Goal: Communication & Community: Ask a question

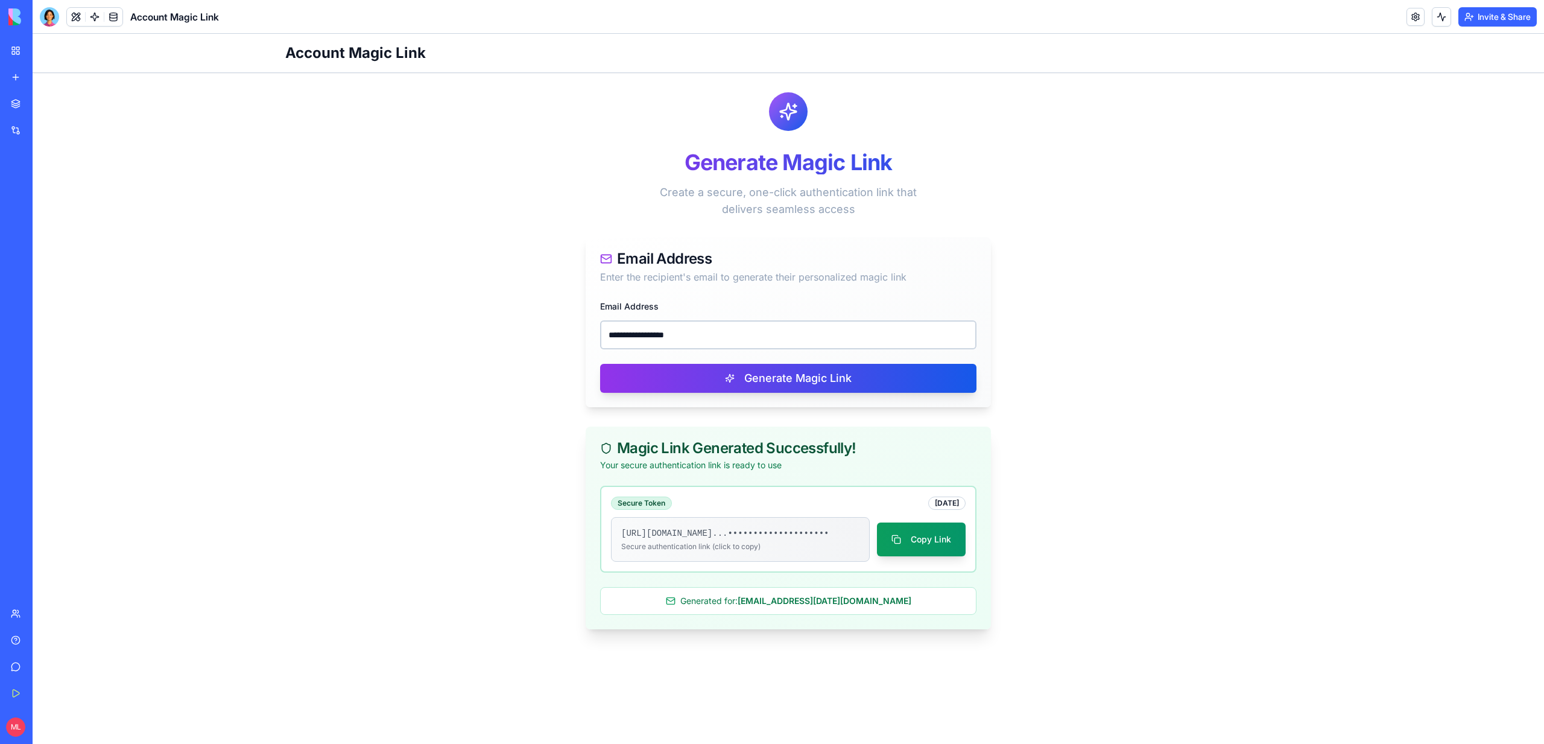
click at [41, 632] on link "Help" at bounding box center [28, 640] width 48 height 24
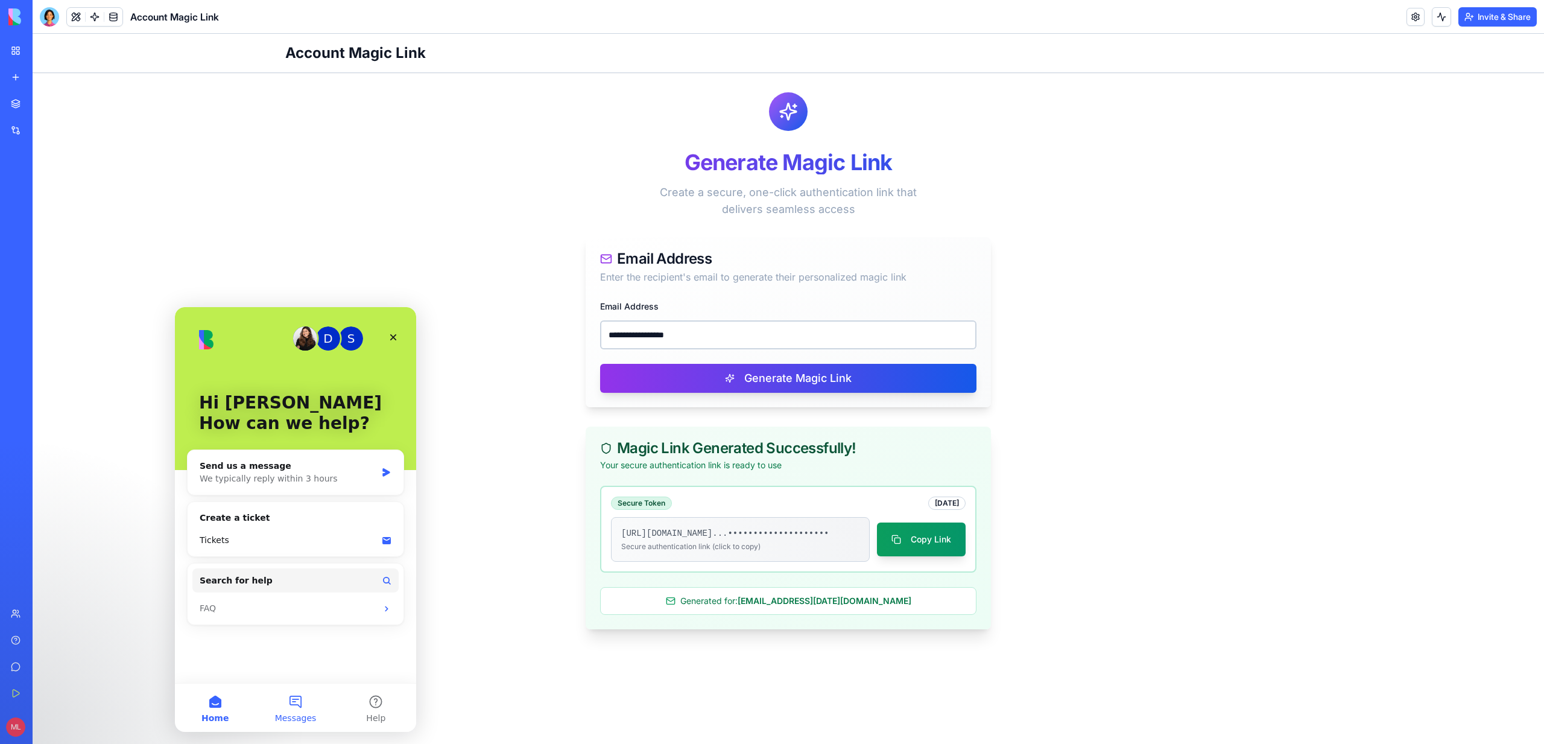
click at [283, 697] on button "Messages" at bounding box center [295, 707] width 80 height 48
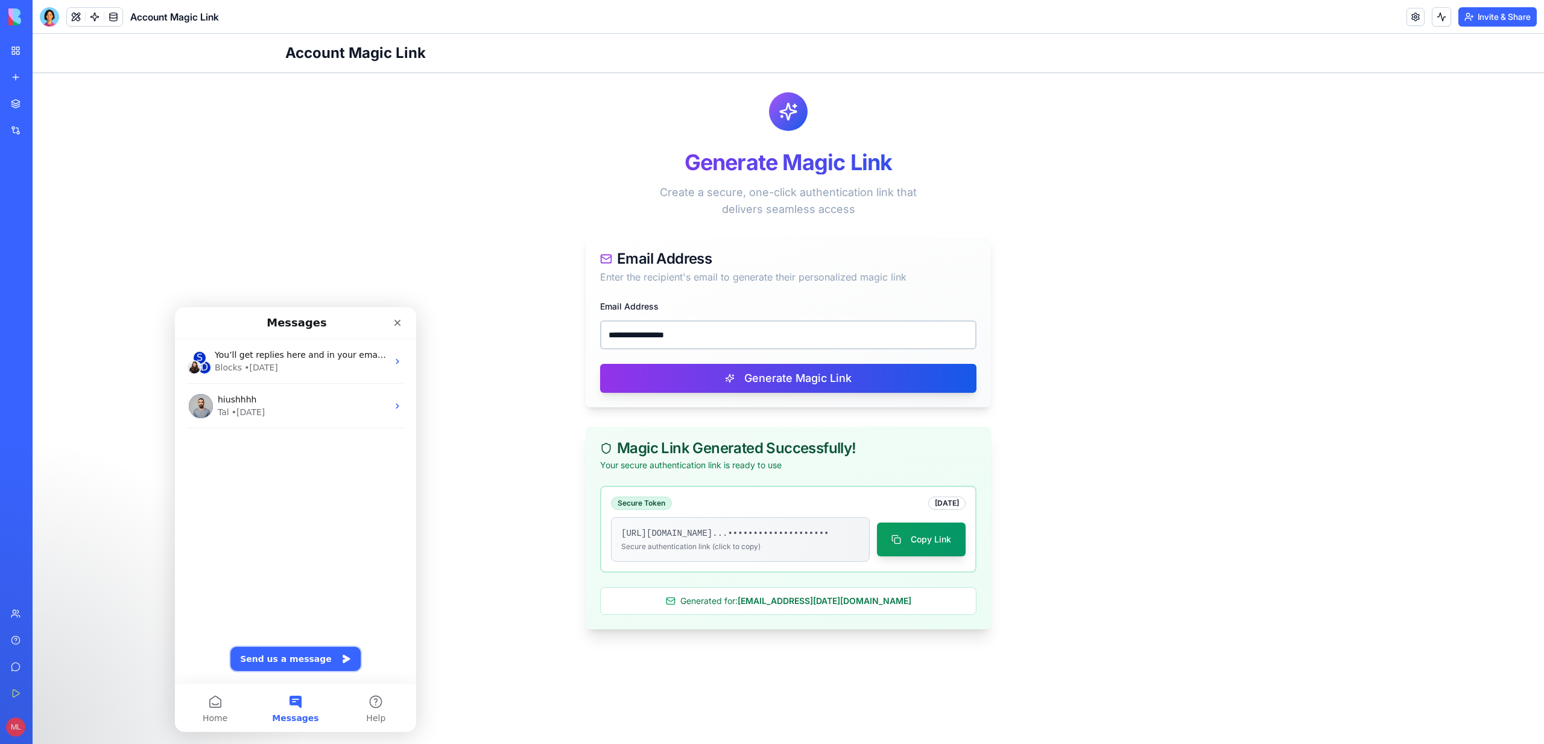
click at [300, 655] on button "Send us a message" at bounding box center [295, 659] width 130 height 24
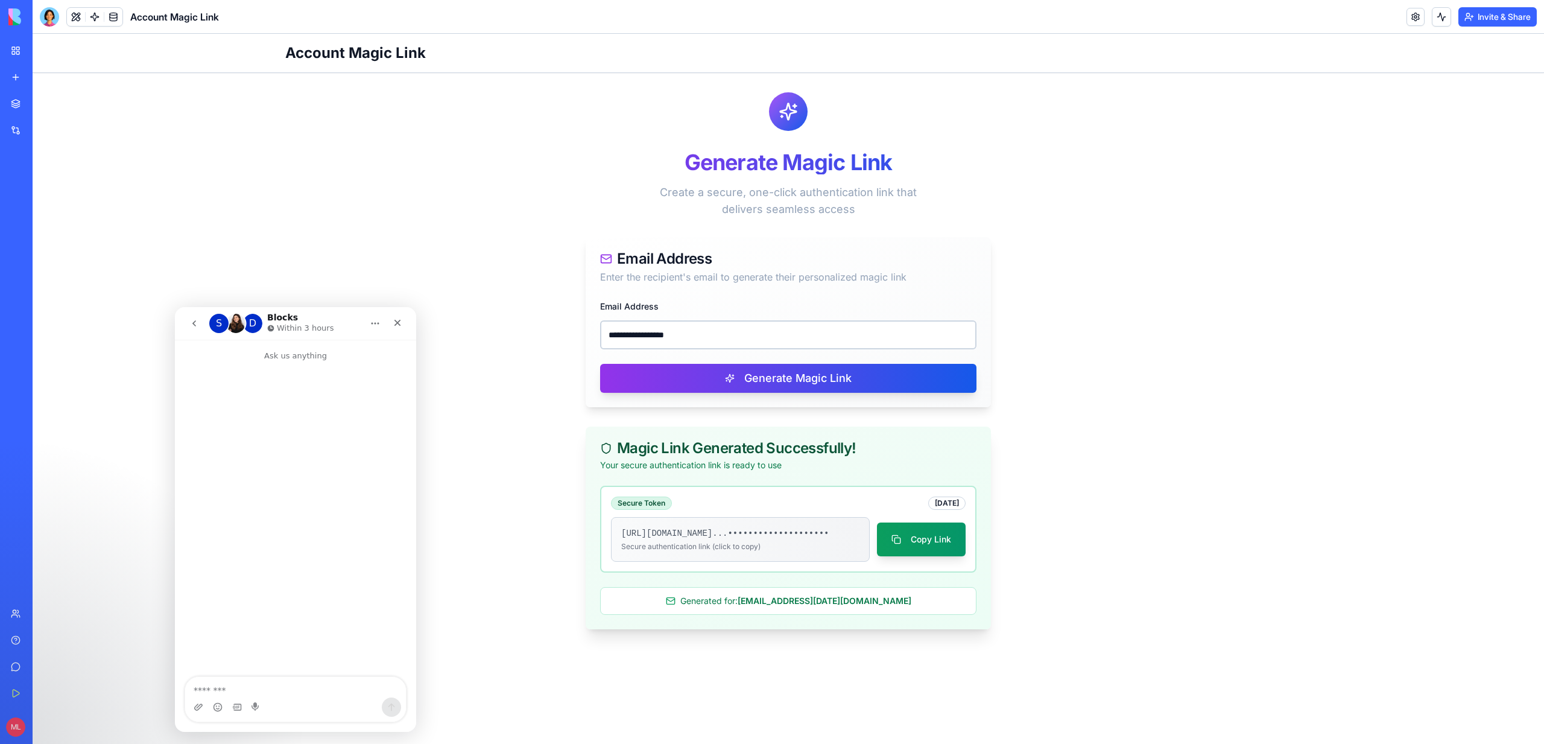
click at [261, 694] on textarea "Message…" at bounding box center [295, 687] width 221 height 21
type textarea "****"
click at [385, 709] on button "Send a message…" at bounding box center [391, 706] width 19 height 19
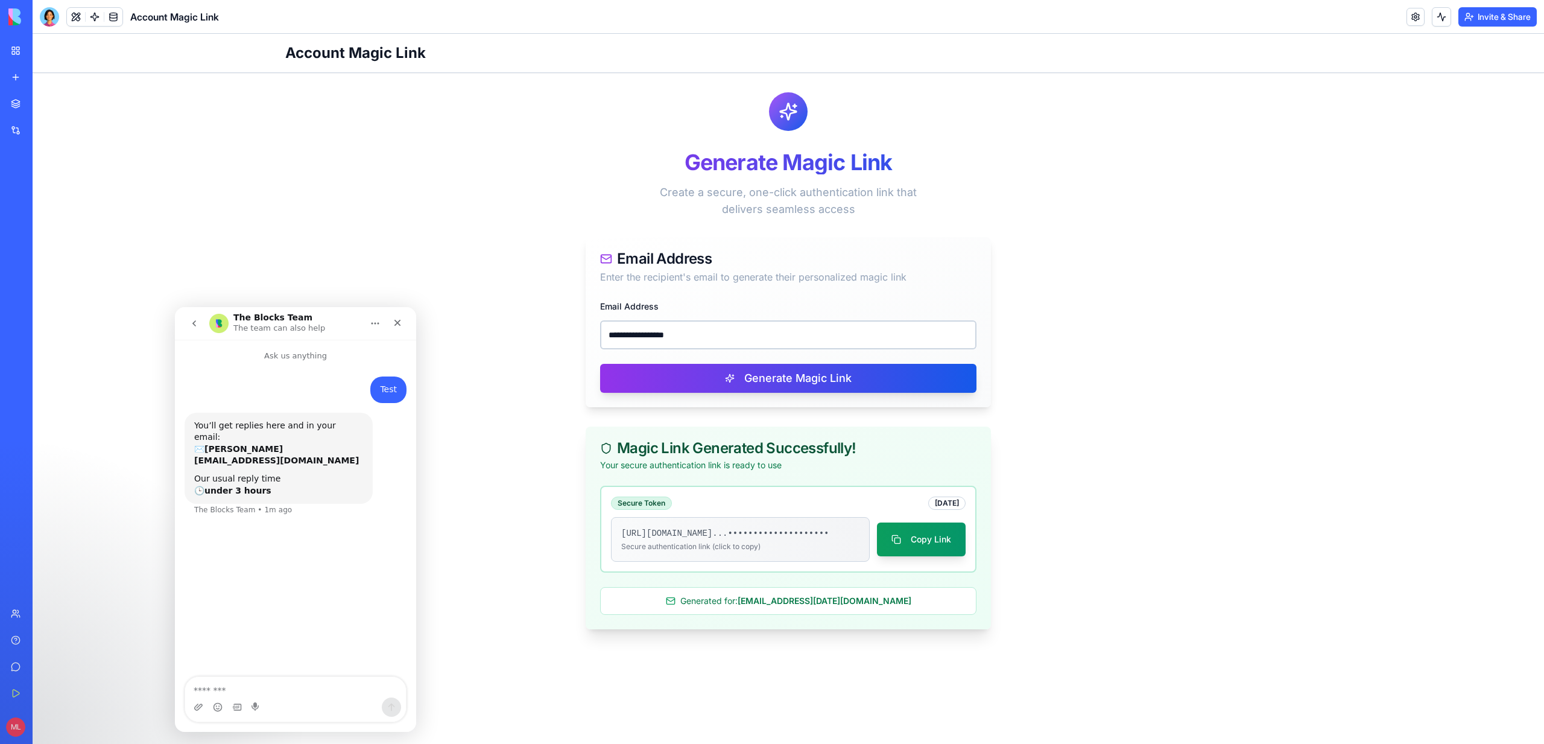
click at [194, 323] on icon "go back" at bounding box center [194, 323] width 10 height 10
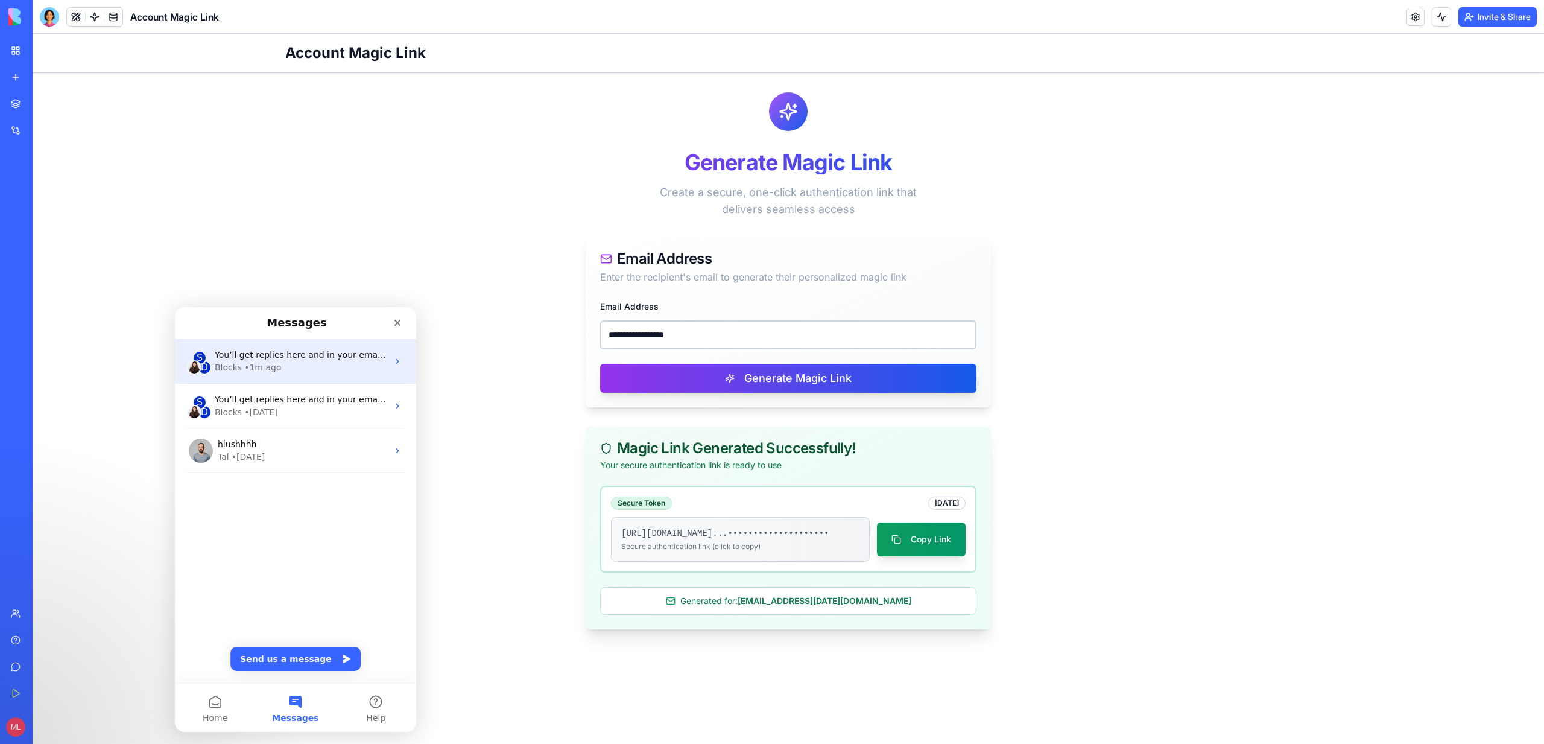
click at [312, 360] on div "You’ll get replies here and in your email: ✉️ michal@blocks.diy Our usual reply…" at bounding box center [301, 355] width 173 height 13
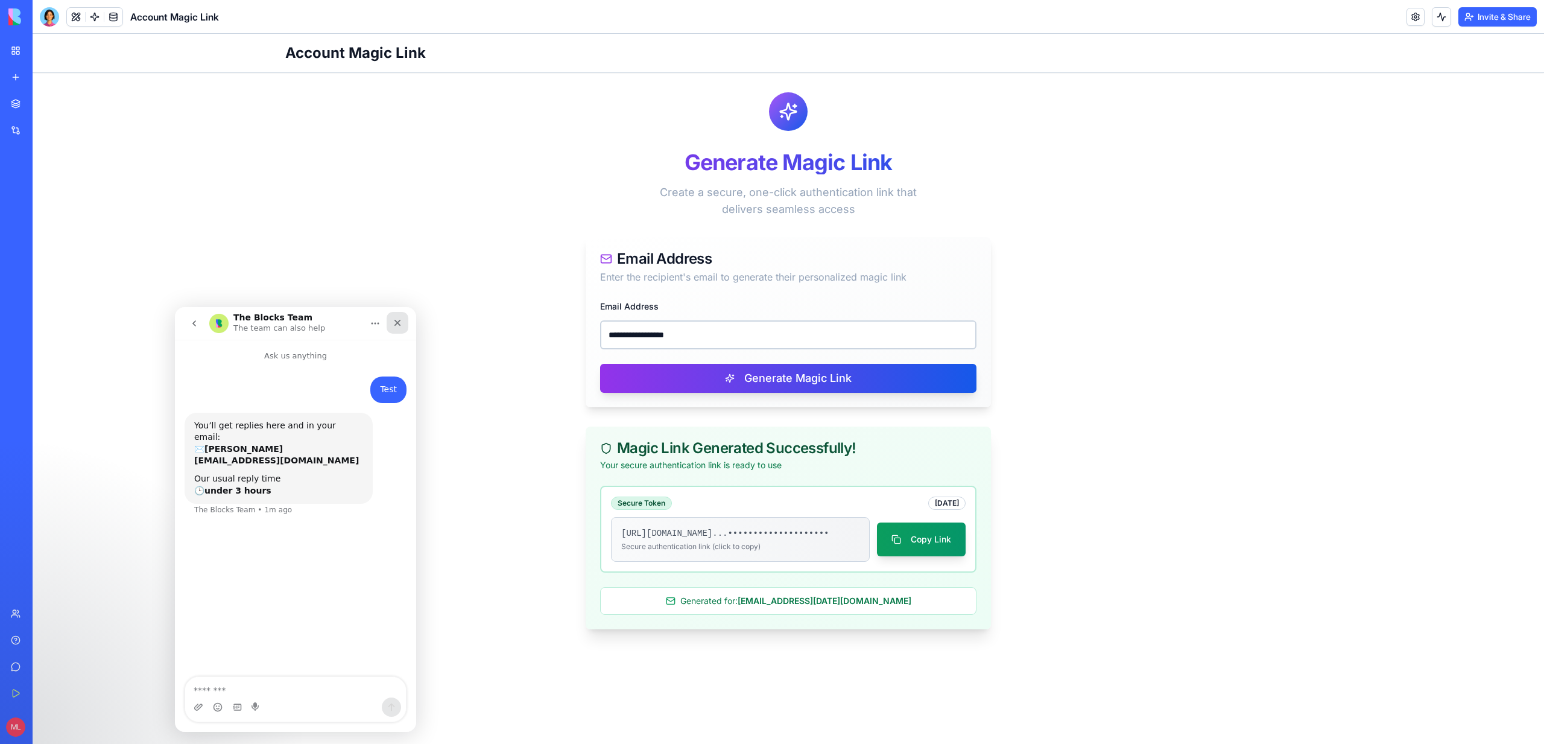
click at [394, 321] on icon "Close" at bounding box center [398, 323] width 10 height 10
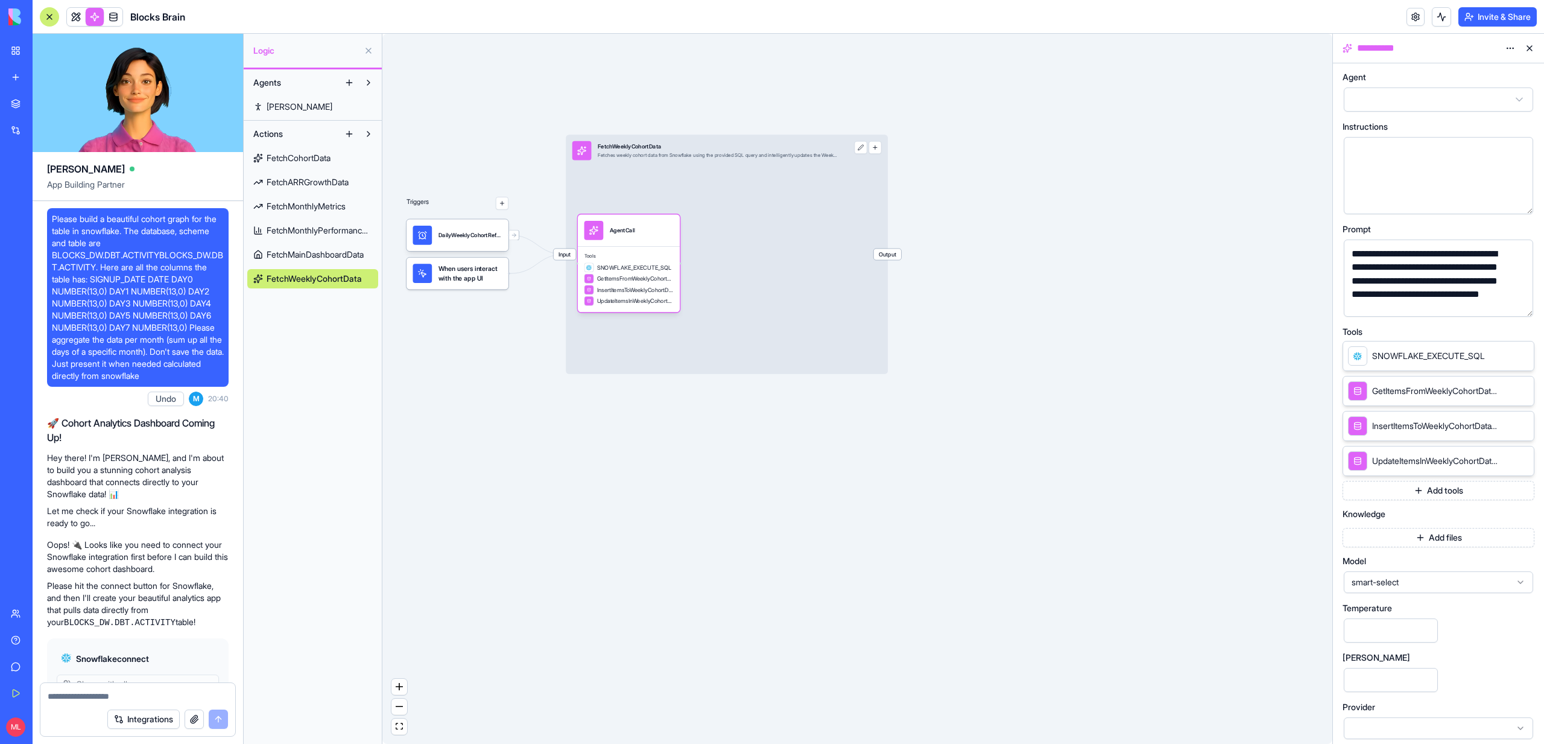
select select
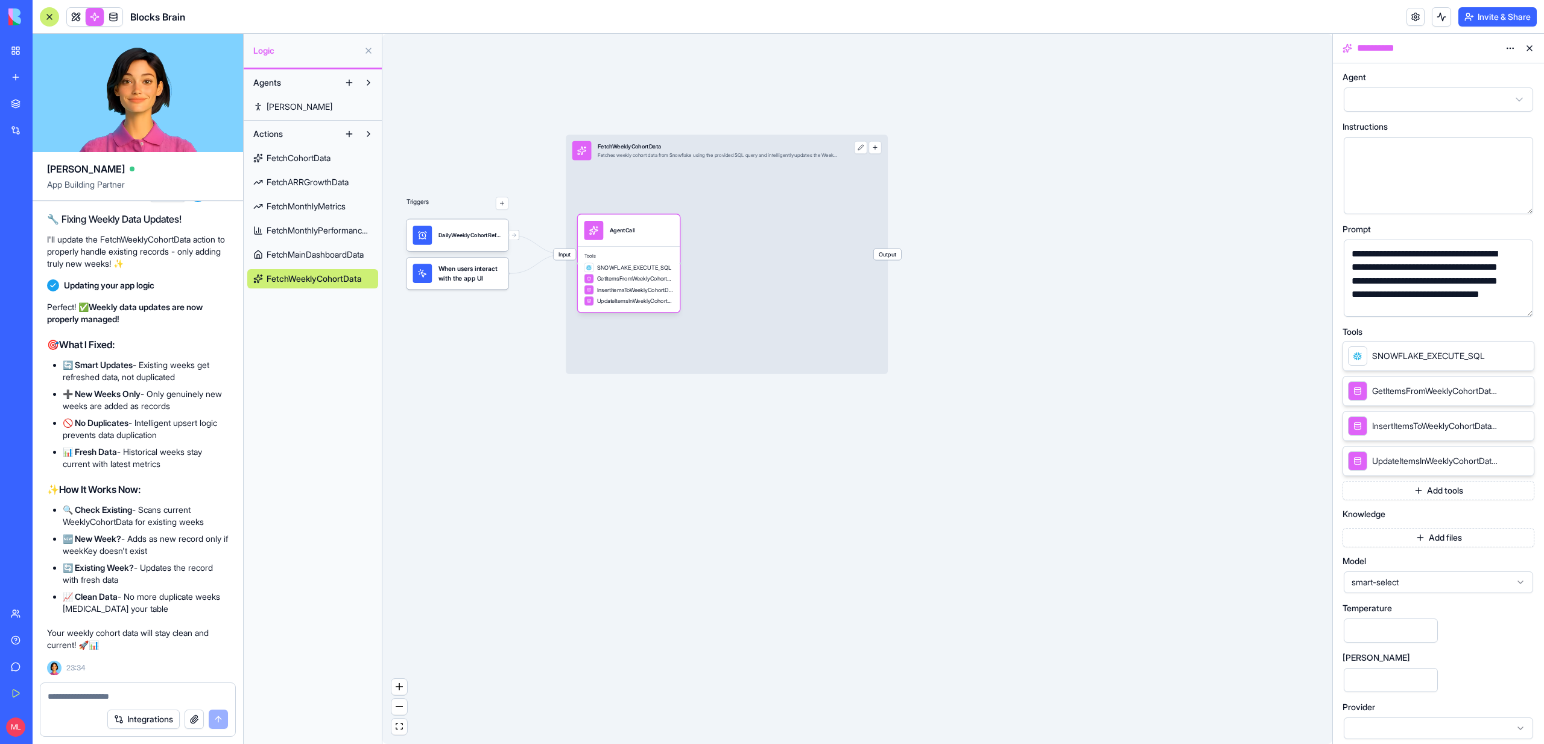
scroll to position [6, 0]
